Goal: Find contact information: Find contact information

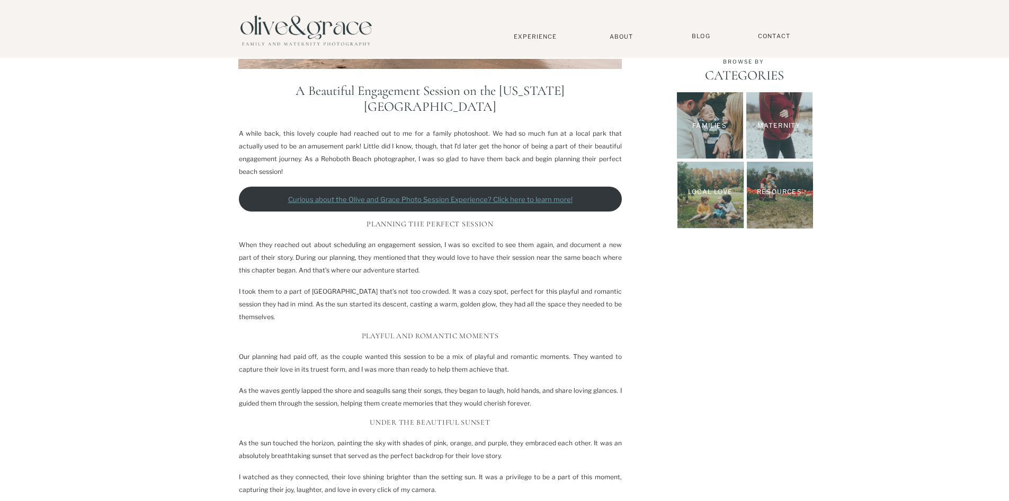
scroll to position [330, 0]
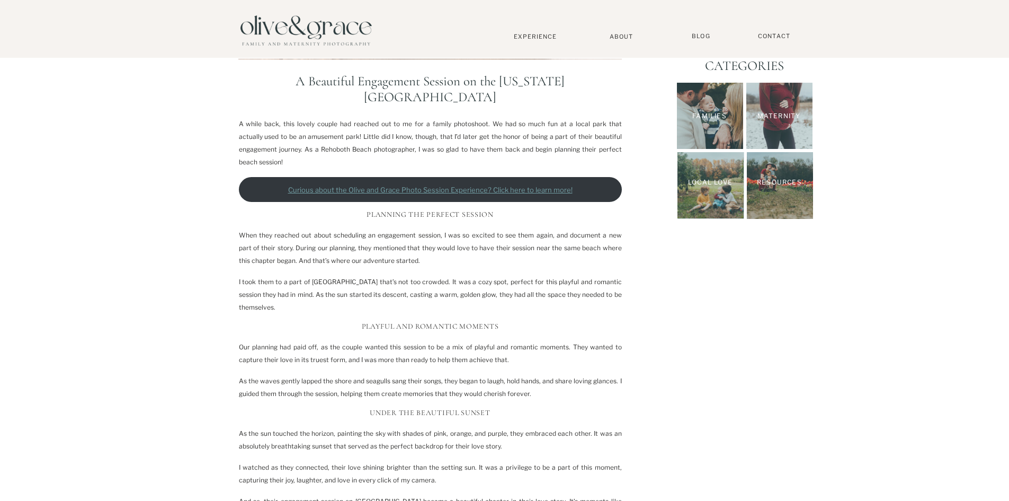
click at [734, 102] on div at bounding box center [710, 116] width 66 height 66
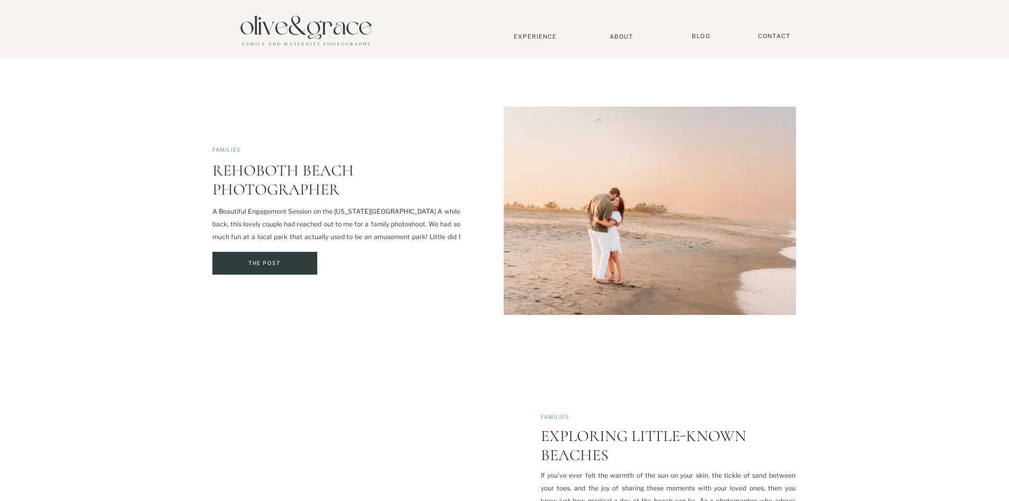
scroll to position [1354, 0]
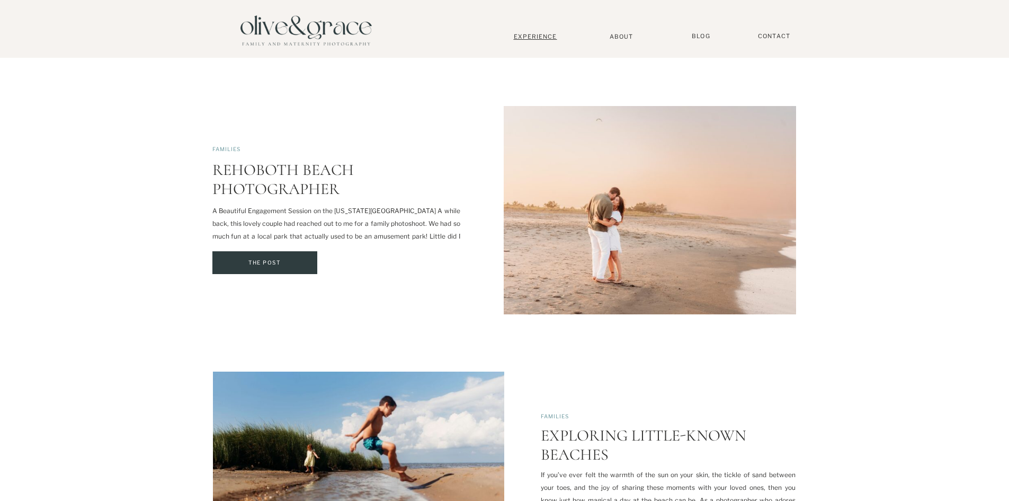
click at [538, 39] on nav "Experience" at bounding box center [536, 36] width 70 height 7
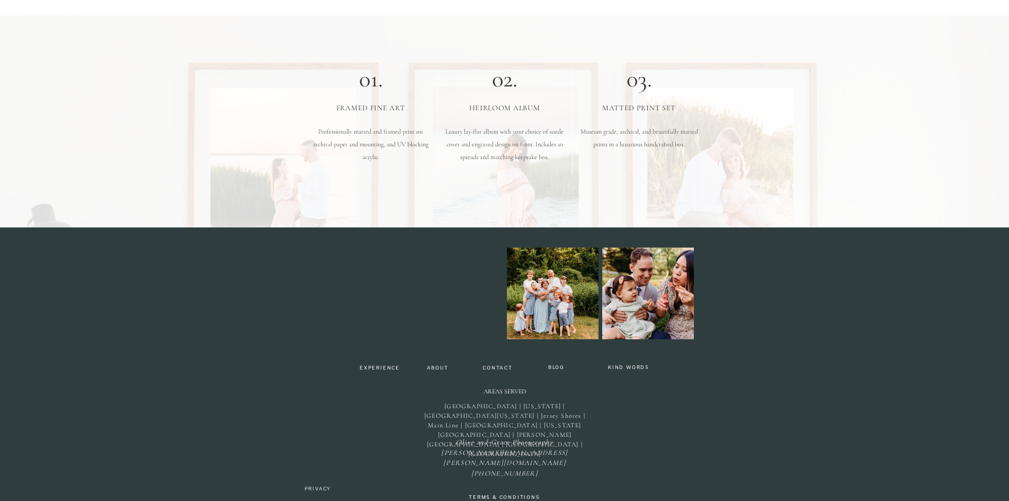
scroll to position [3245, 0]
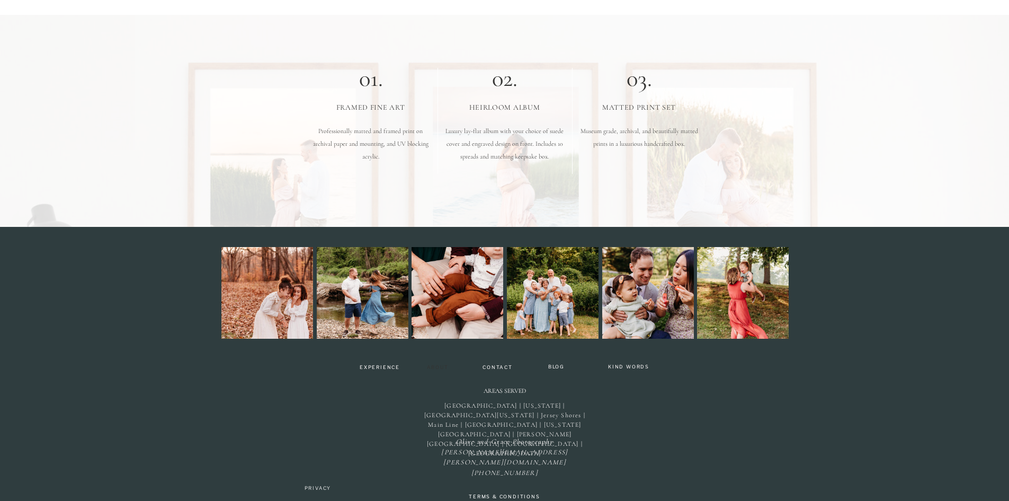
click at [430, 369] on nav "About" at bounding box center [437, 368] width 31 height 6
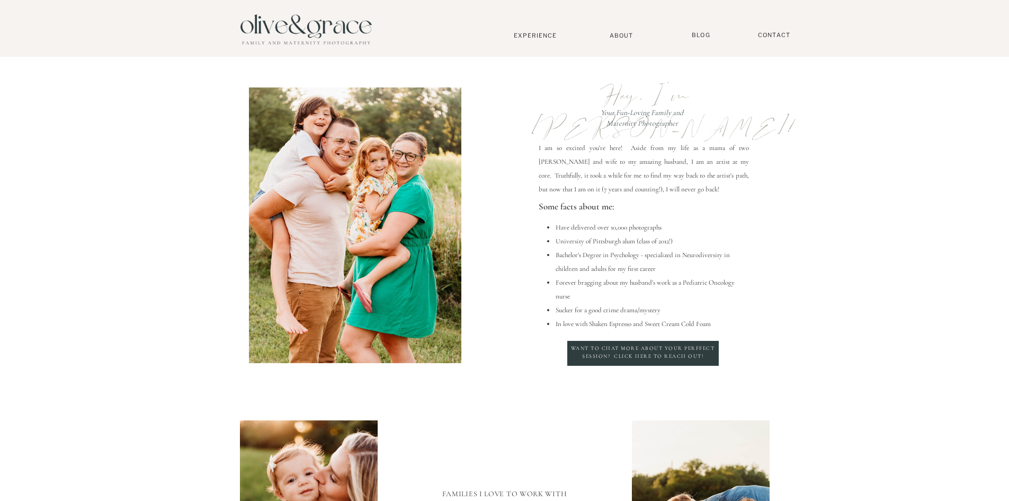
scroll to position [2, 0]
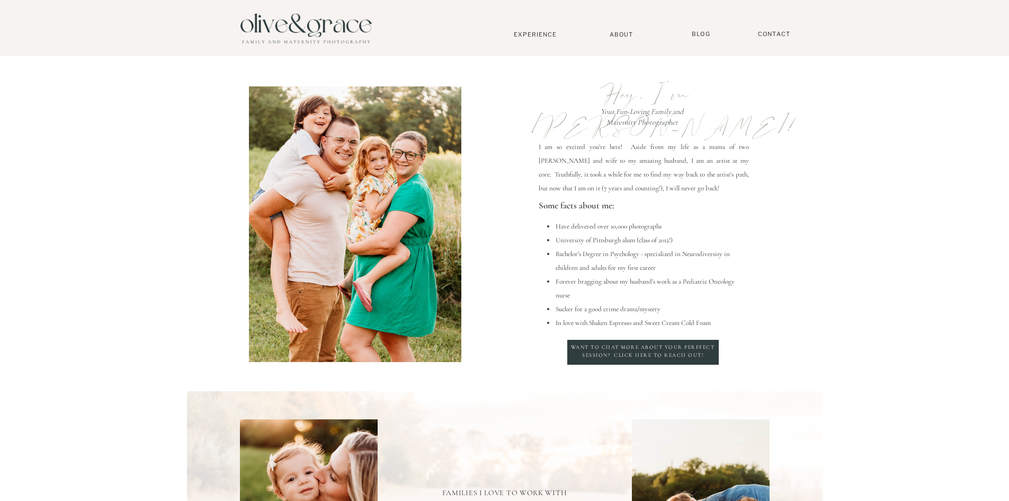
click at [688, 350] on p "Want to chat more about your perffect session? Click here to reach out!" at bounding box center [643, 352] width 146 height 19
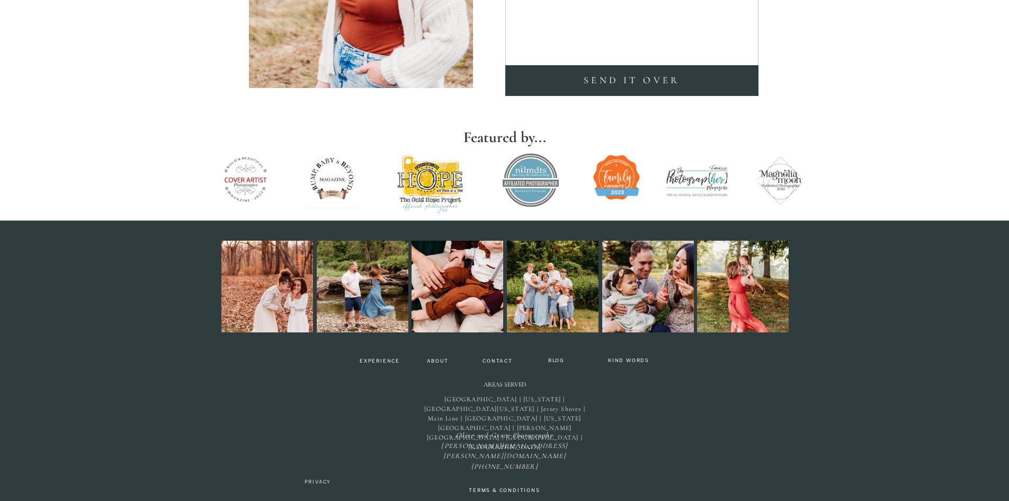
scroll to position [355, 0]
